Goal: Transaction & Acquisition: Subscribe to service/newsletter

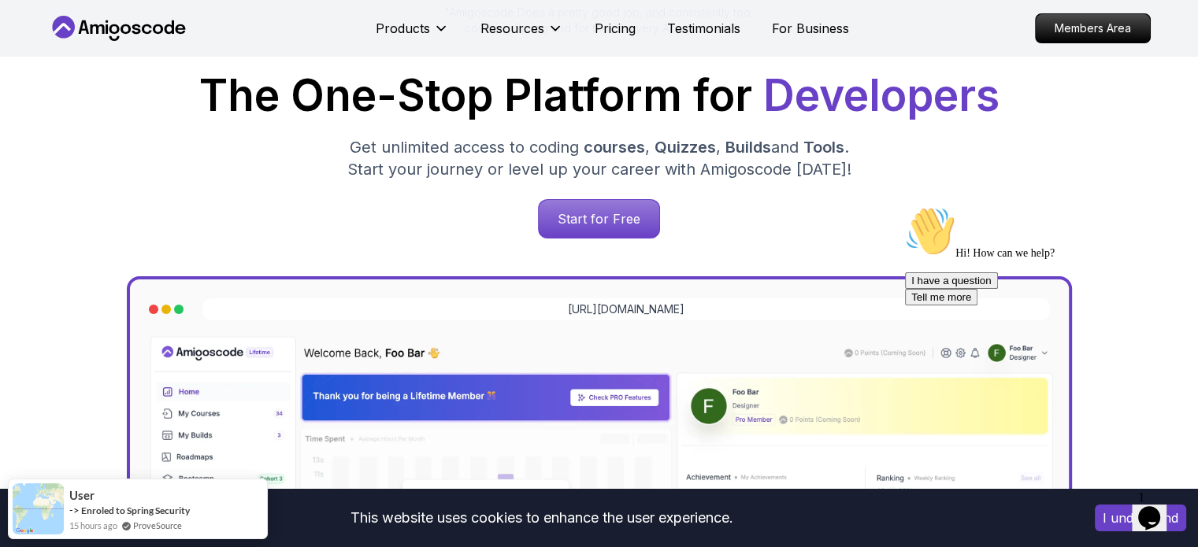
scroll to position [233, 0]
click at [581, 213] on p "Start for Free" at bounding box center [599, 219] width 114 height 36
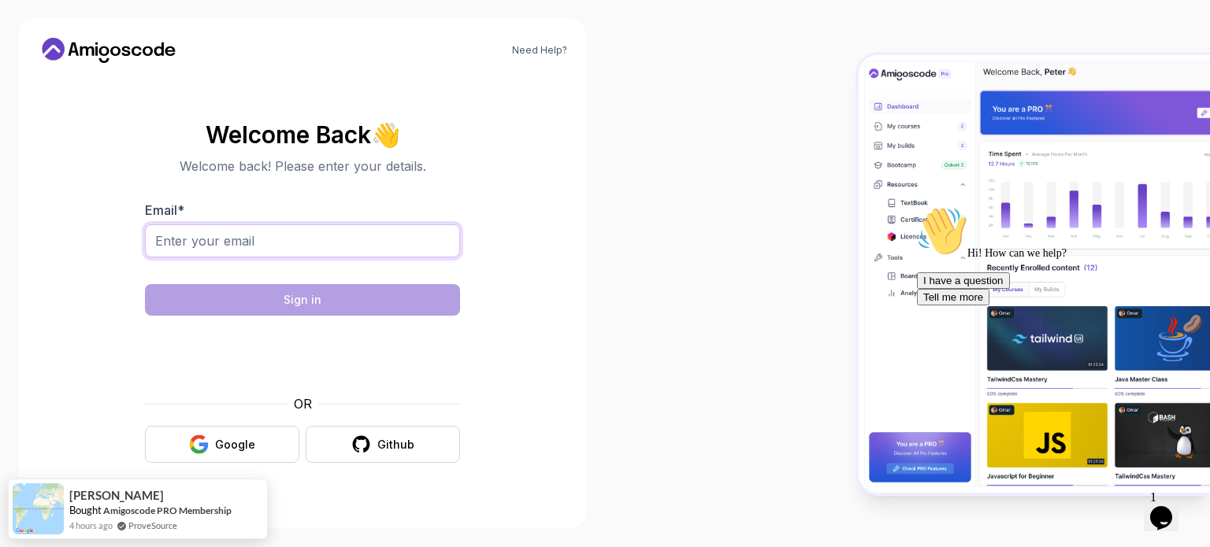
click at [276, 254] on input "Email *" at bounding box center [302, 240] width 315 height 33
type input "c"
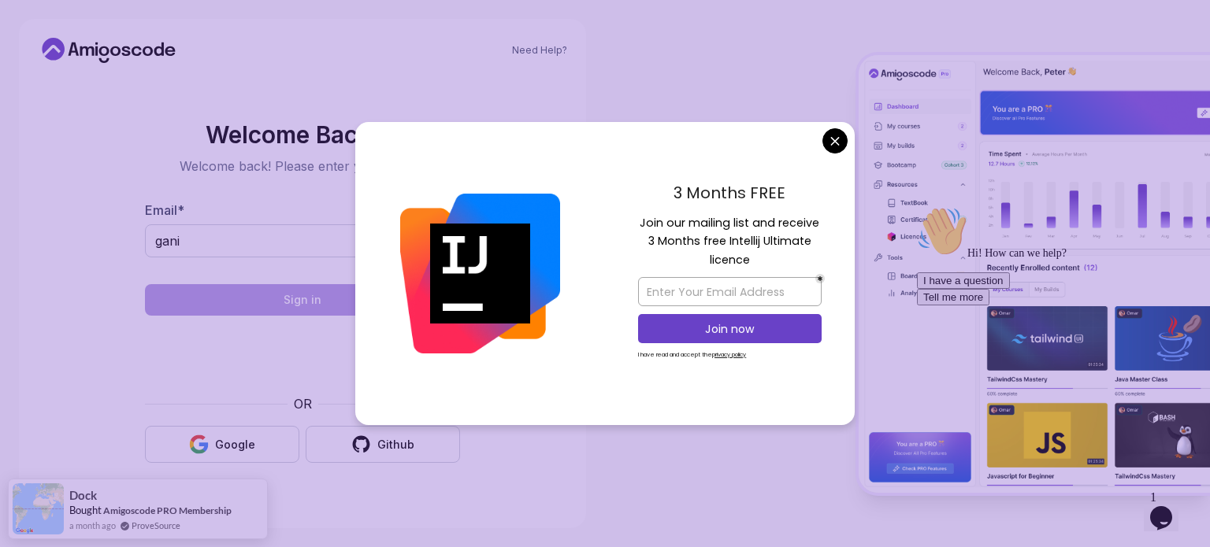
click at [821, 139] on div "3 Months FREE Join our mailing list and receive 3 Months free Intellij Ultimate…" at bounding box center [730, 274] width 250 height 304
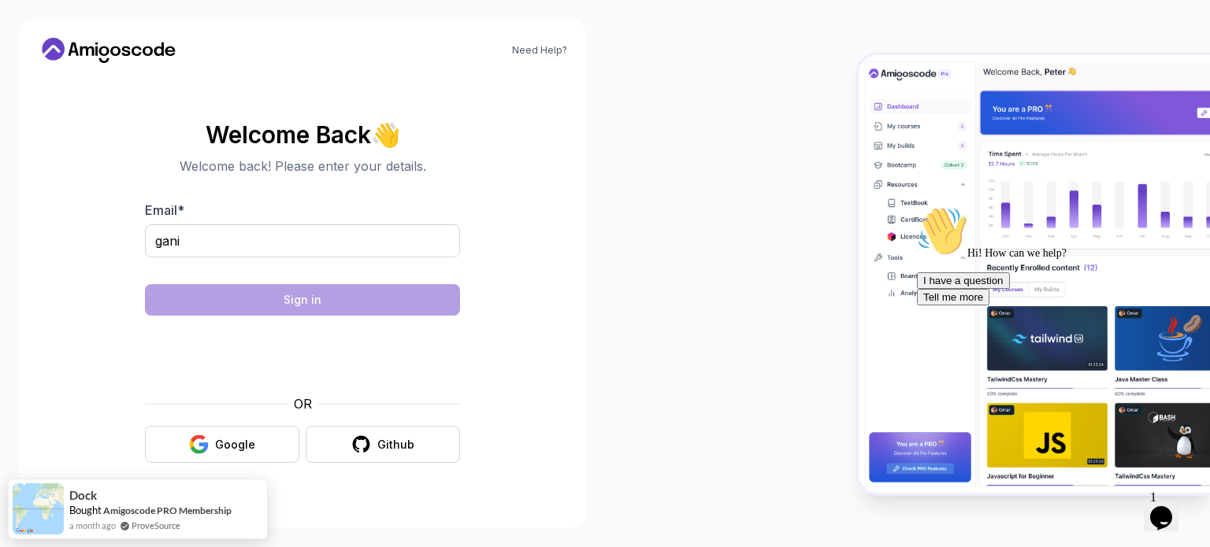
click at [843, 148] on body "Need Help? Welcome Back 👋 Welcome back! Please enter your details. Email * gani…" at bounding box center [605, 273] width 1210 height 547
click at [206, 242] on input "gani" at bounding box center [302, 240] width 315 height 33
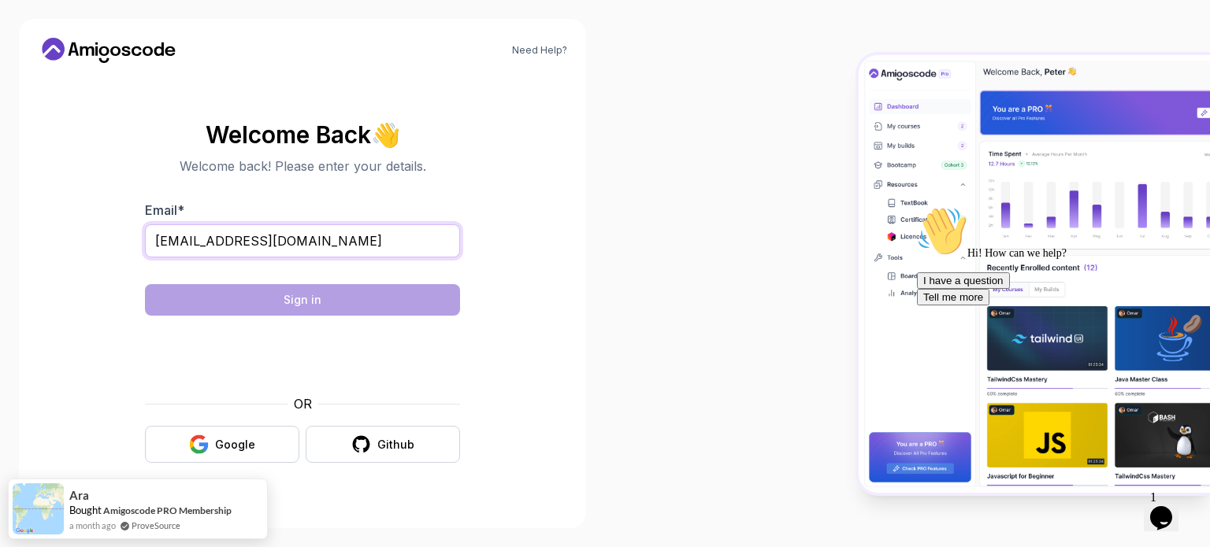
type input "[EMAIL_ADDRESS][DOMAIN_NAME]"
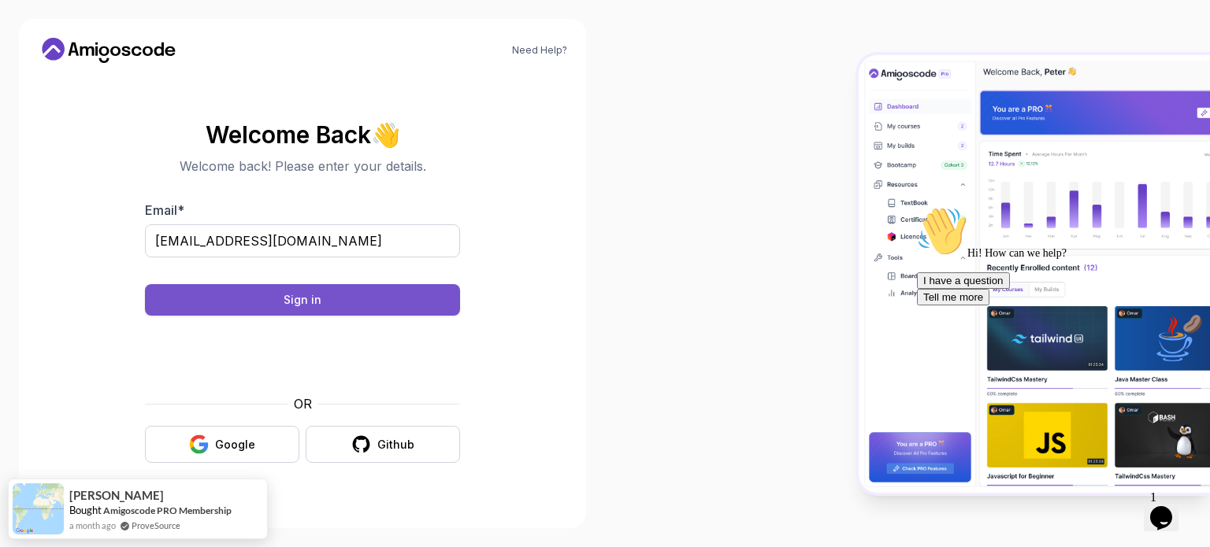
click at [353, 308] on button "Sign in" at bounding box center [302, 300] width 315 height 32
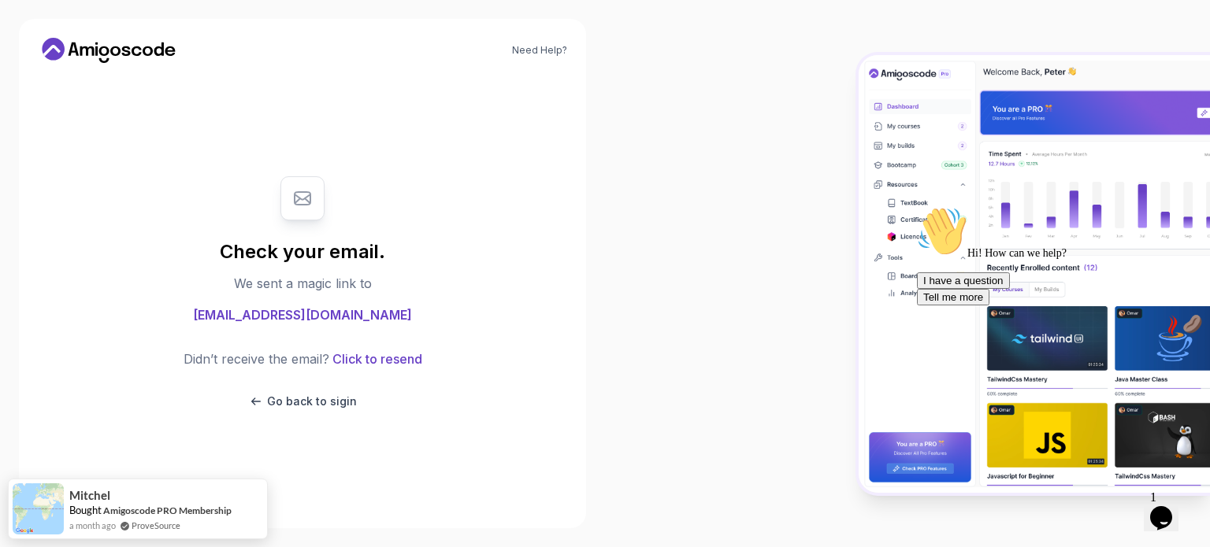
click at [302, 317] on span "[EMAIL_ADDRESS][DOMAIN_NAME]" at bounding box center [302, 315] width 219 height 19
